Goal: Communication & Community: Ask a question

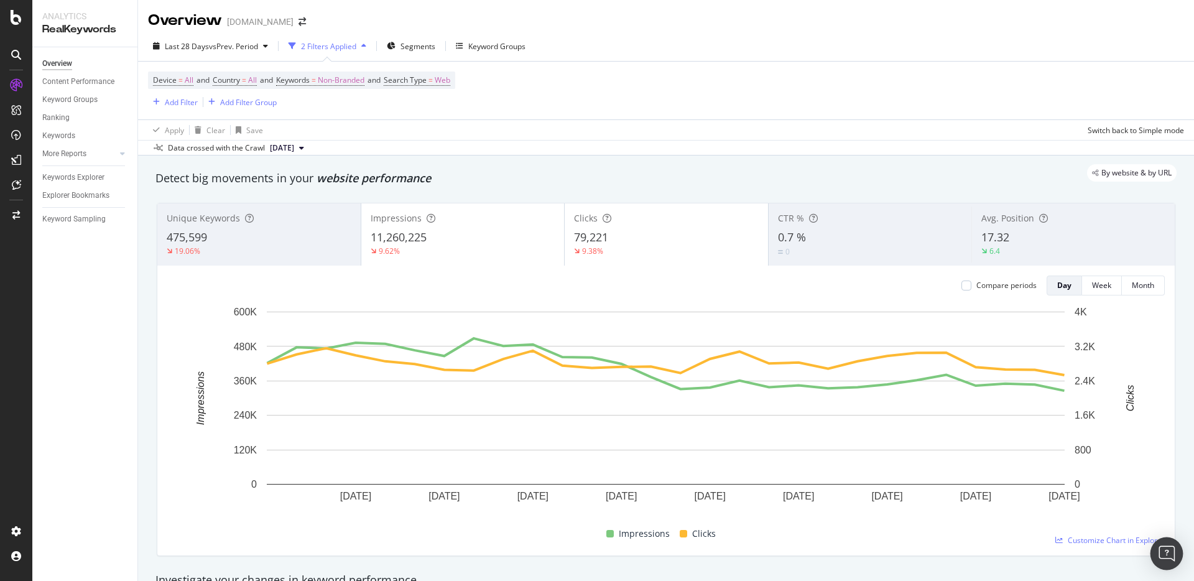
click at [1163, 554] on img "Open Intercom Messenger" at bounding box center [1167, 553] width 16 height 16
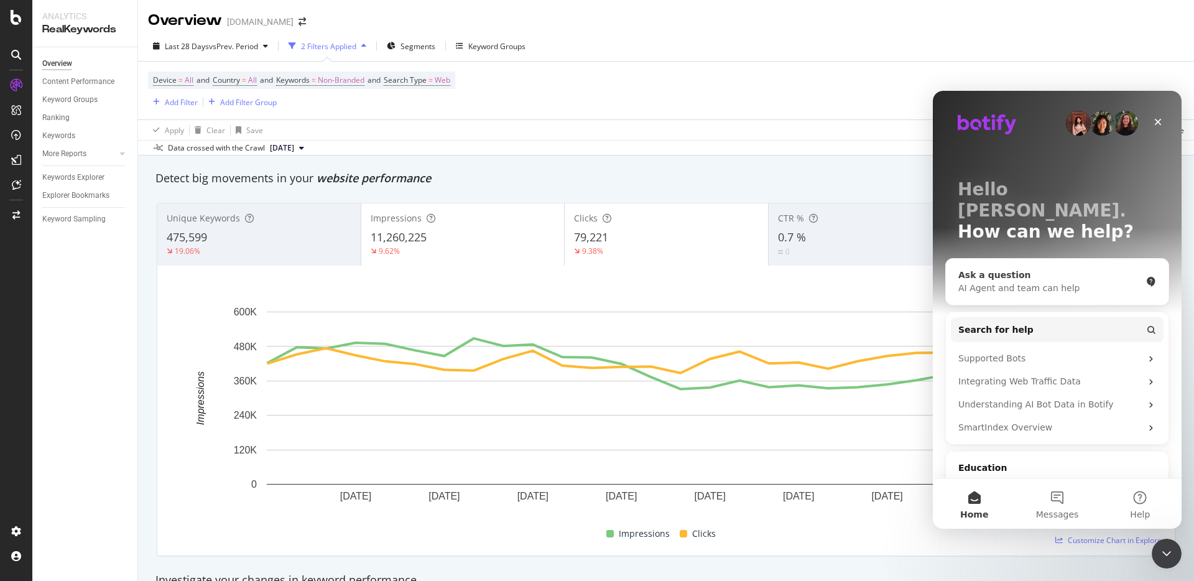
click at [1024, 269] on div "Ask a question" at bounding box center [1049, 275] width 183 height 13
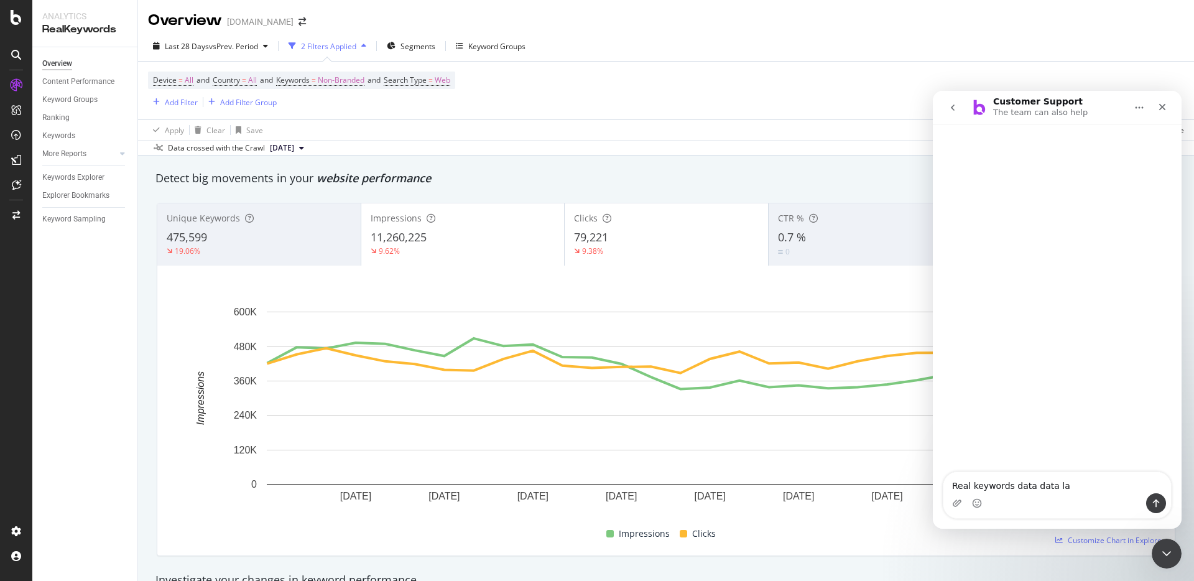
type textarea "Real keywords data data lag"
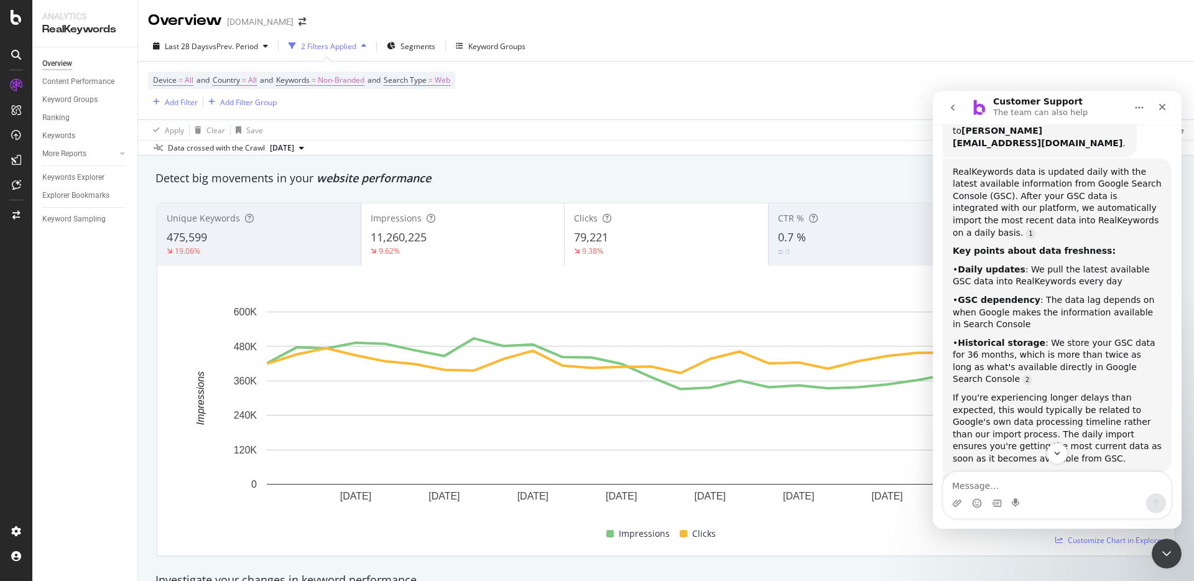
scroll to position [169, 0]
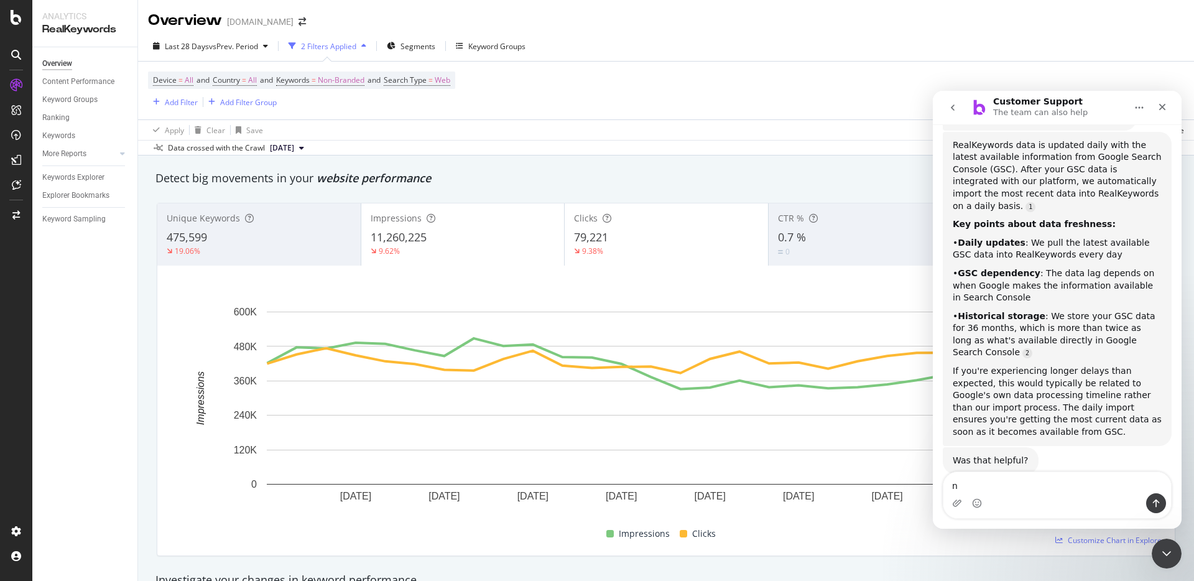
type textarea "no"
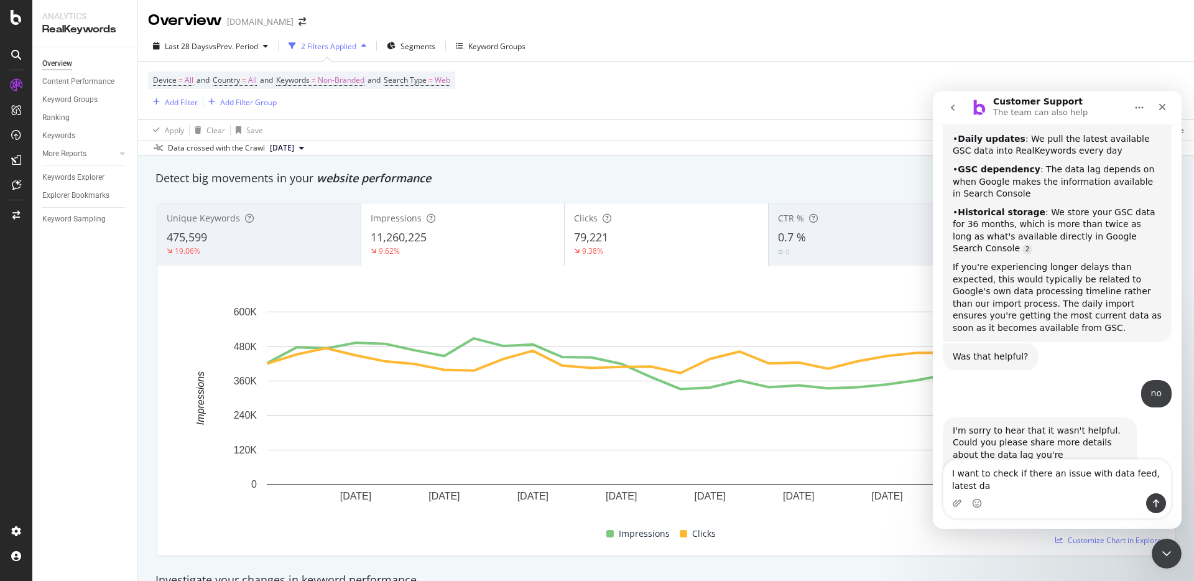
scroll to position [285, 0]
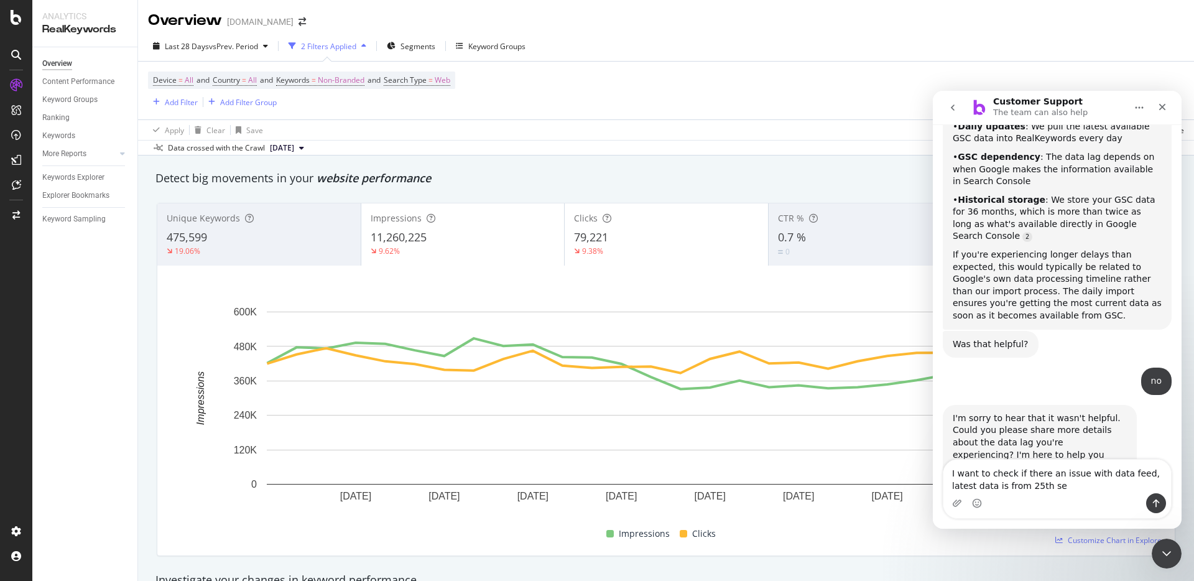
type textarea "I want to check if there an issue with data feed, latest data is from [DATE]"
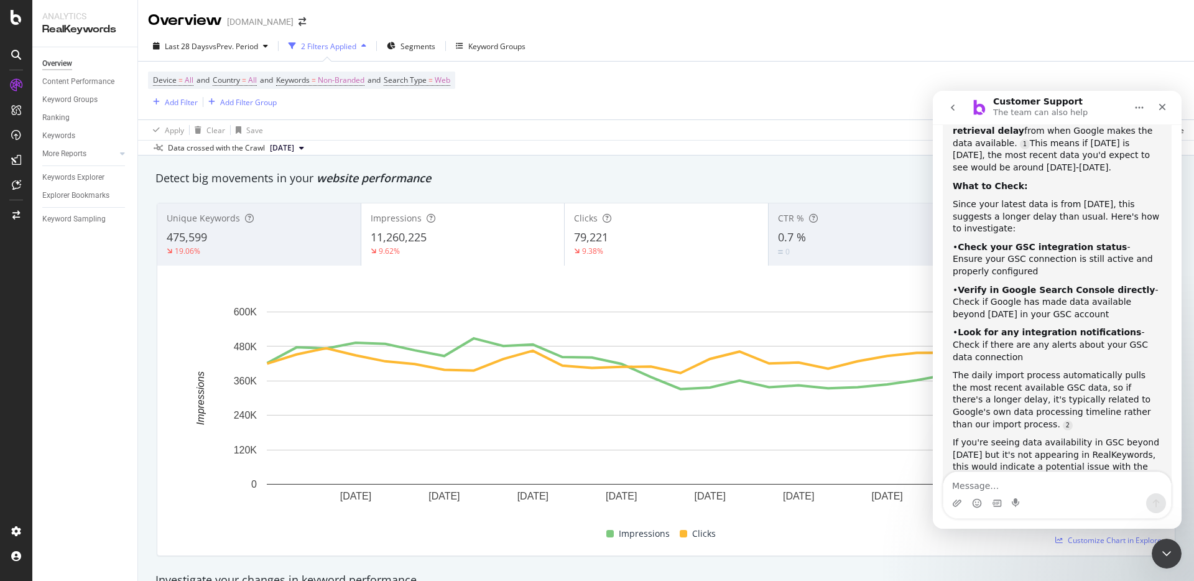
scroll to position [846, 0]
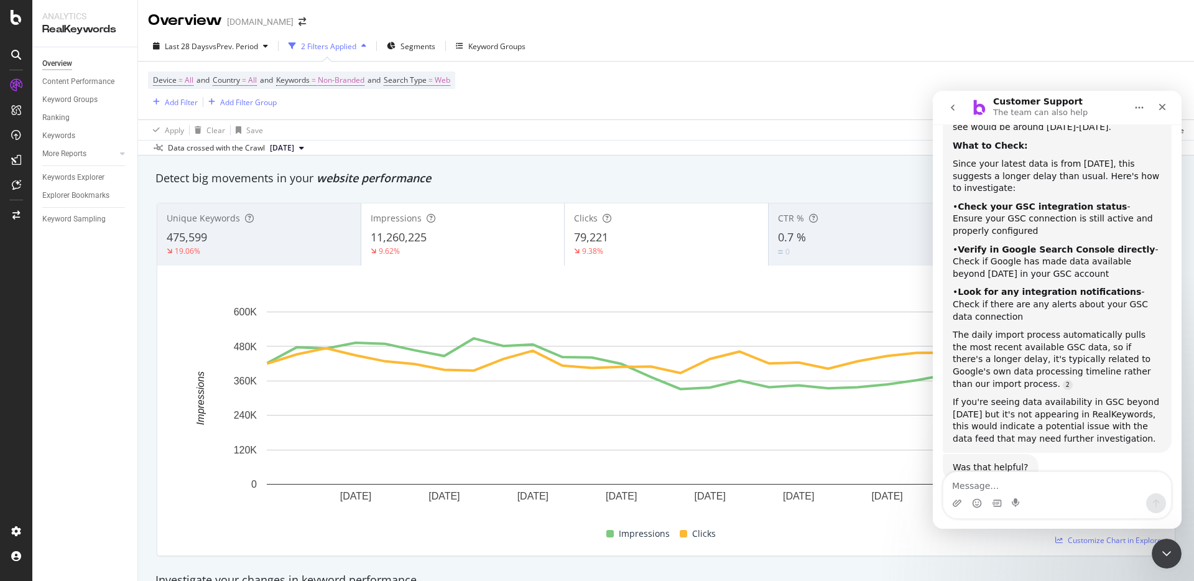
click at [1053, 486] on textarea "Message…" at bounding box center [1058, 482] width 228 height 21
type textarea "no"
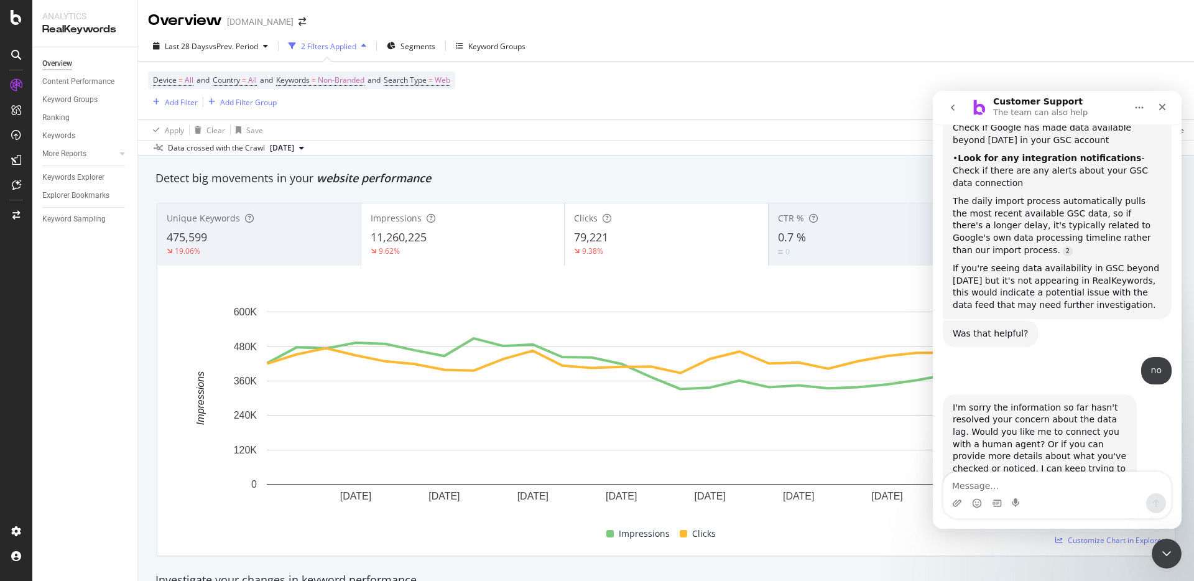
scroll to position [981, 0]
type textarea "yes human agent"
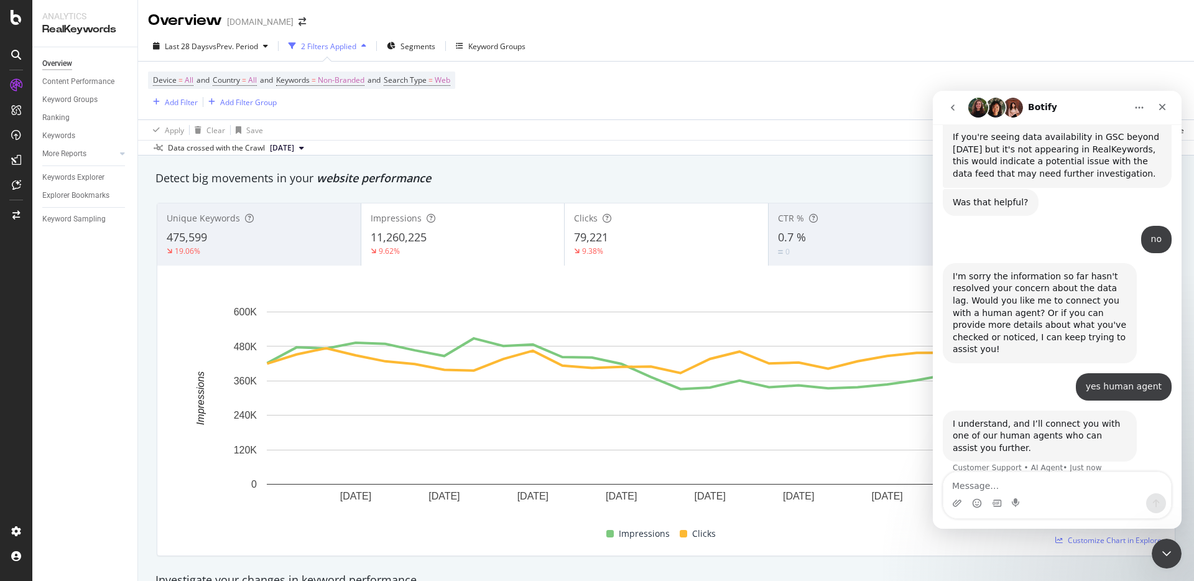
scroll to position [1115, 0]
click at [1154, 113] on div "Close" at bounding box center [1162, 107] width 22 height 22
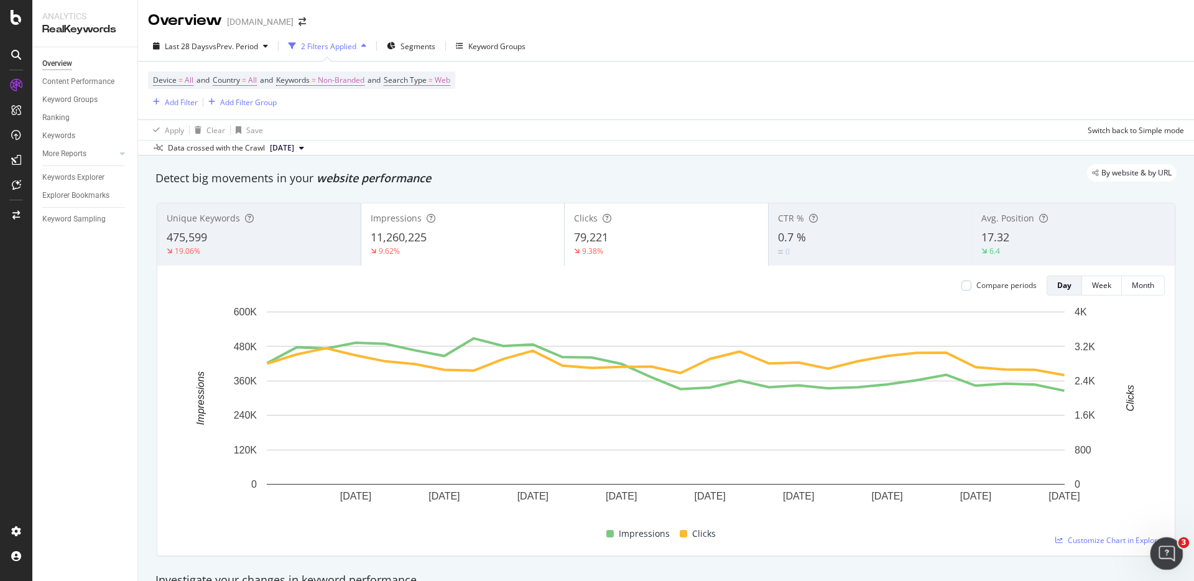
click at [1164, 551] on icon "Open Intercom Messenger" at bounding box center [1165, 552] width 21 height 21
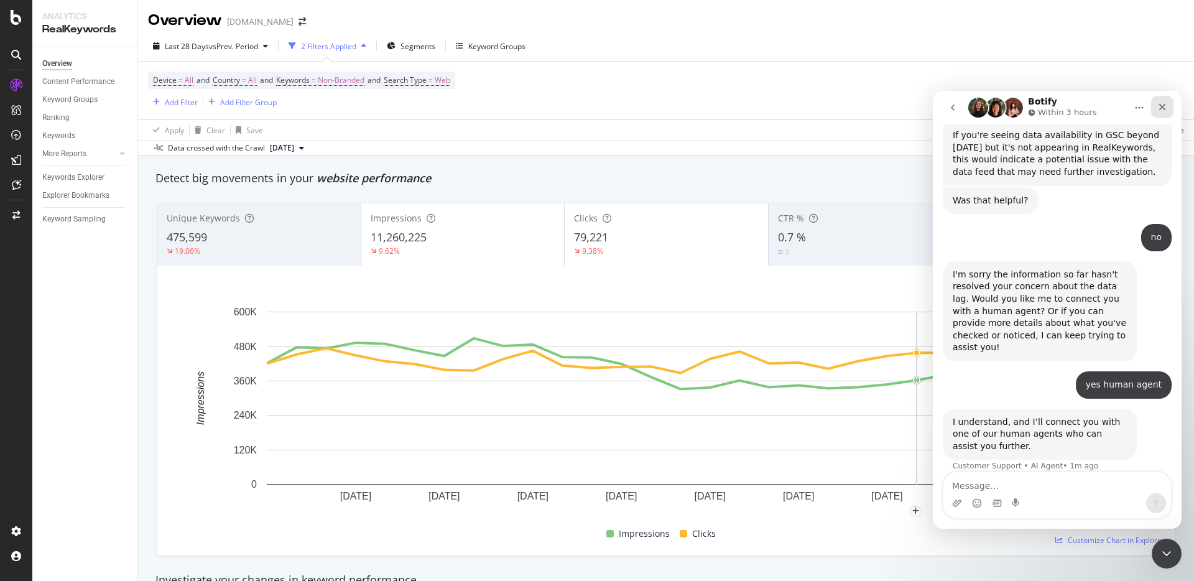
click at [1171, 111] on div "Close" at bounding box center [1162, 107] width 22 height 22
